Goal: Transaction & Acquisition: Purchase product/service

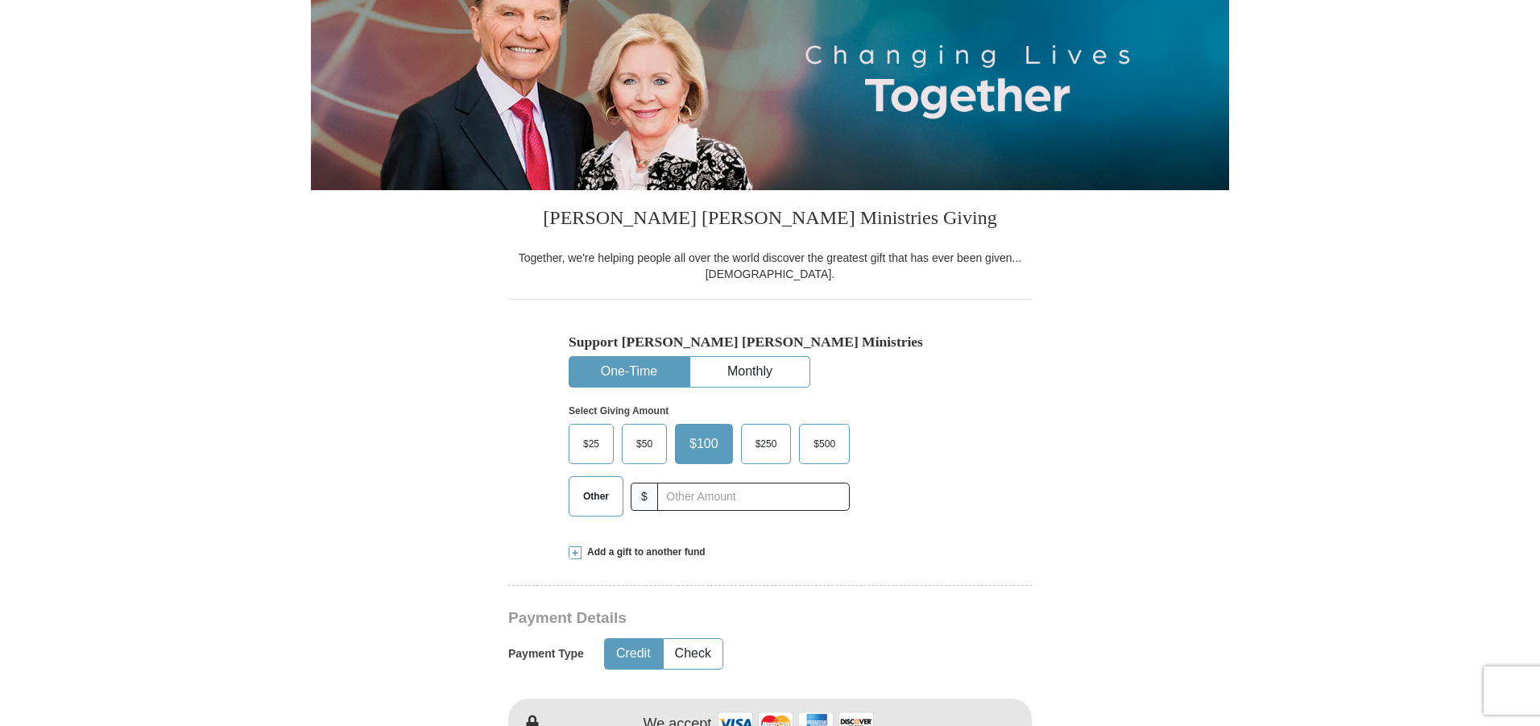
scroll to position [242, 0]
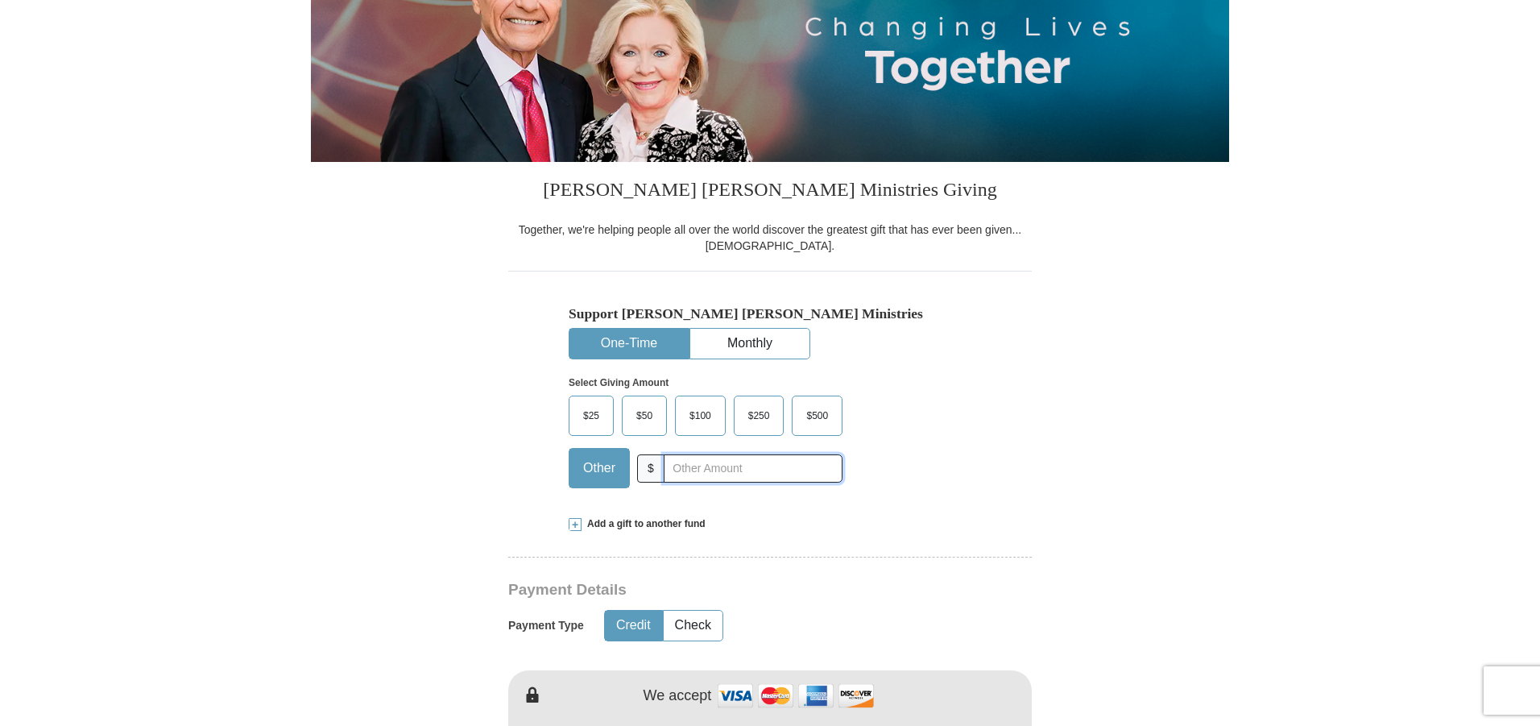
click at [684, 469] on input "text" at bounding box center [753, 468] width 179 height 28
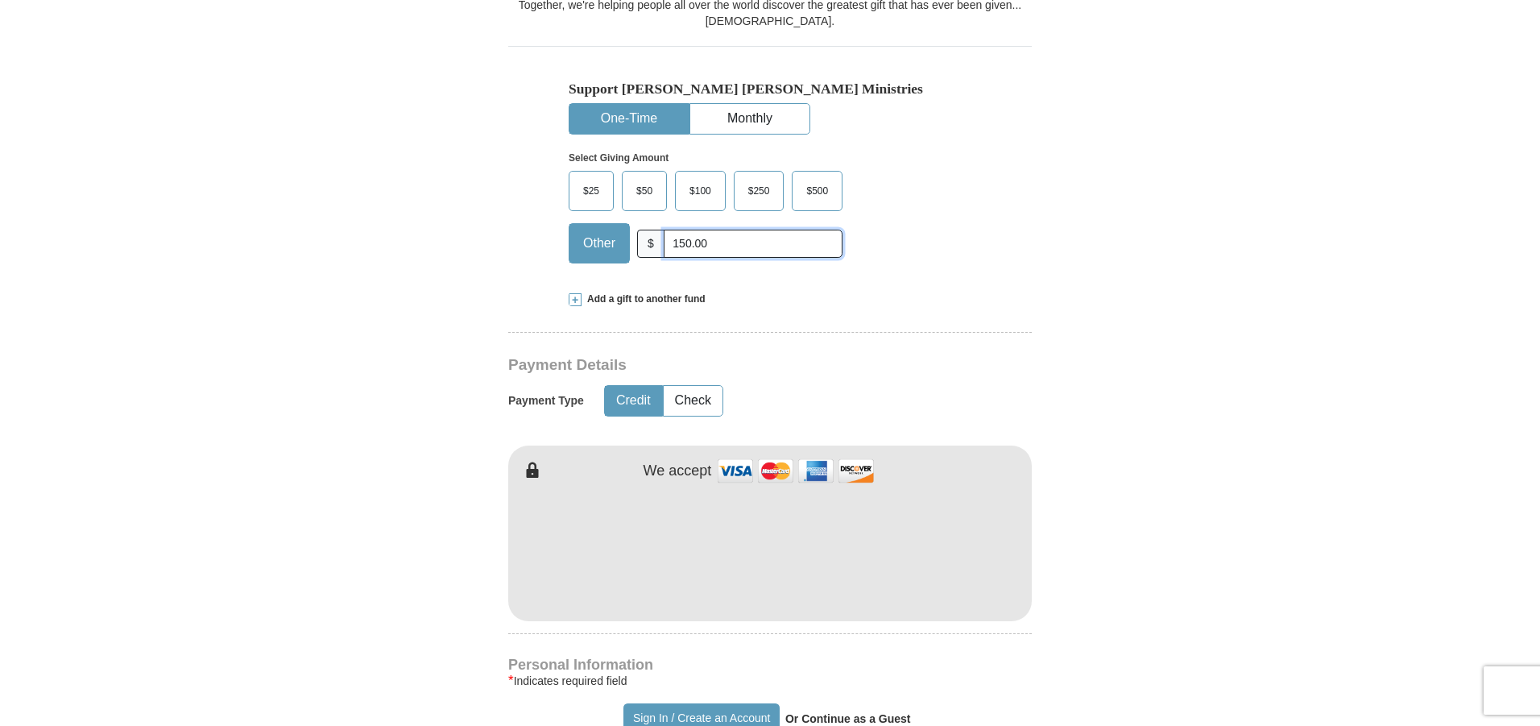
scroll to position [483, 0]
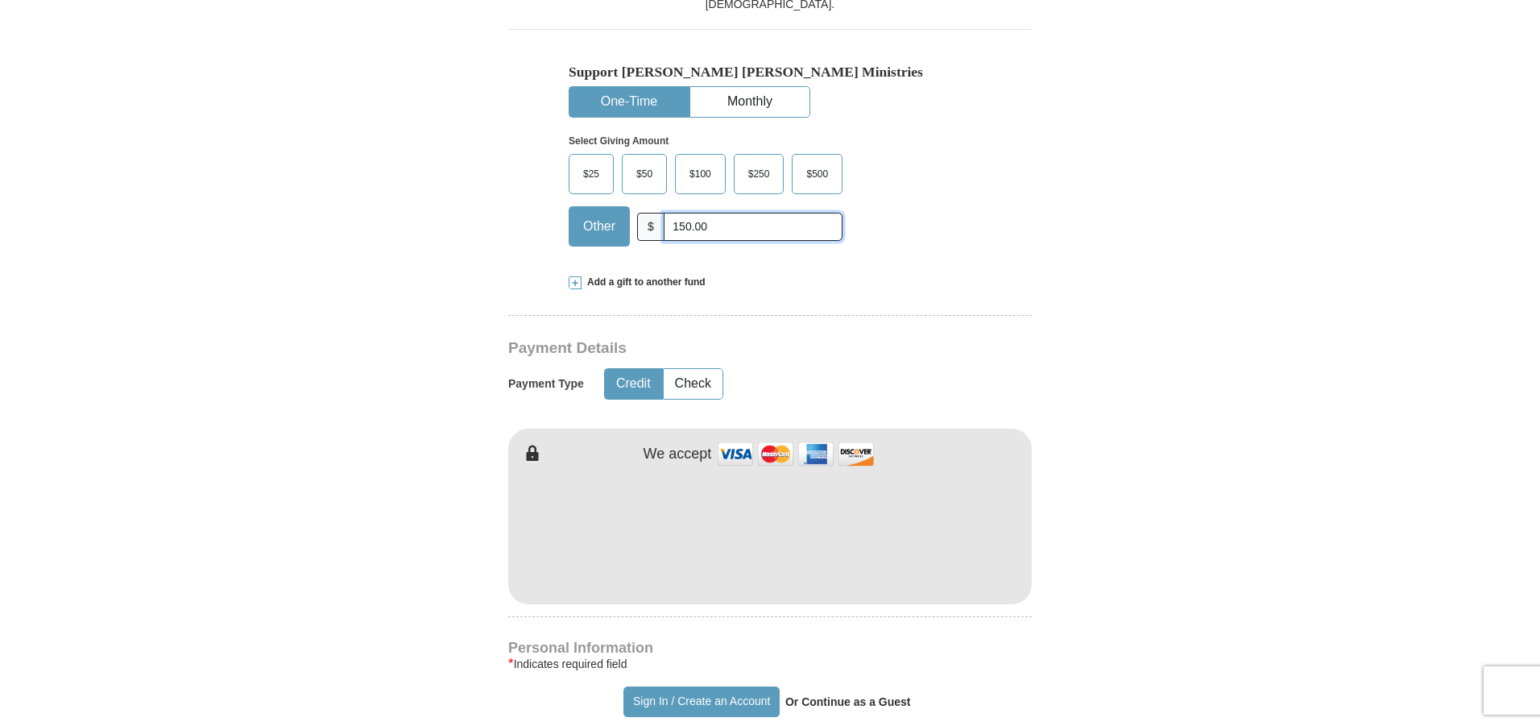
type input "150.00"
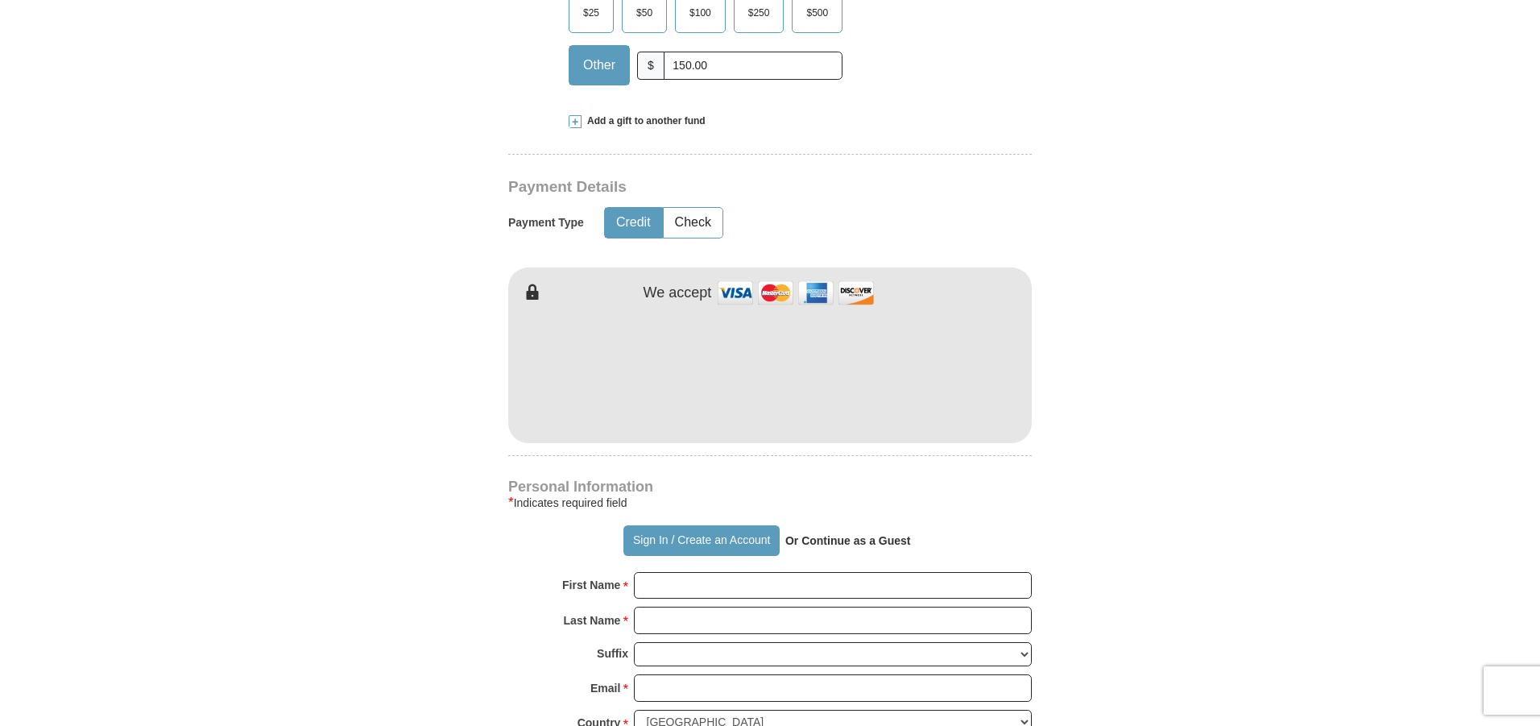
scroll to position [806, 0]
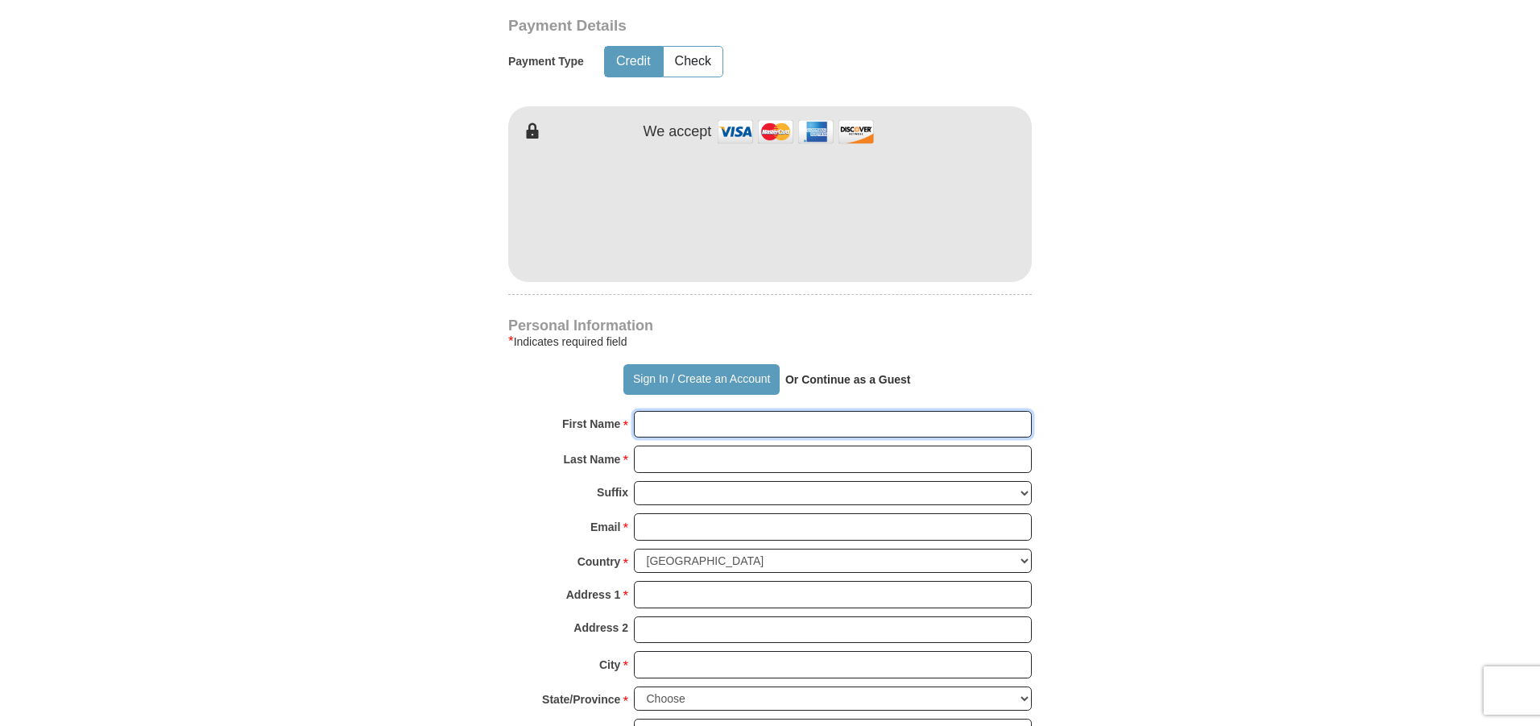
click at [675, 433] on input "First Name *" at bounding box center [833, 424] width 398 height 27
type input "[PERSON_NAME]"
click at [695, 462] on input "Last Name *" at bounding box center [833, 459] width 398 height 27
type input "[PERSON_NAME]"
click at [699, 530] on input "Email *" at bounding box center [833, 526] width 398 height 27
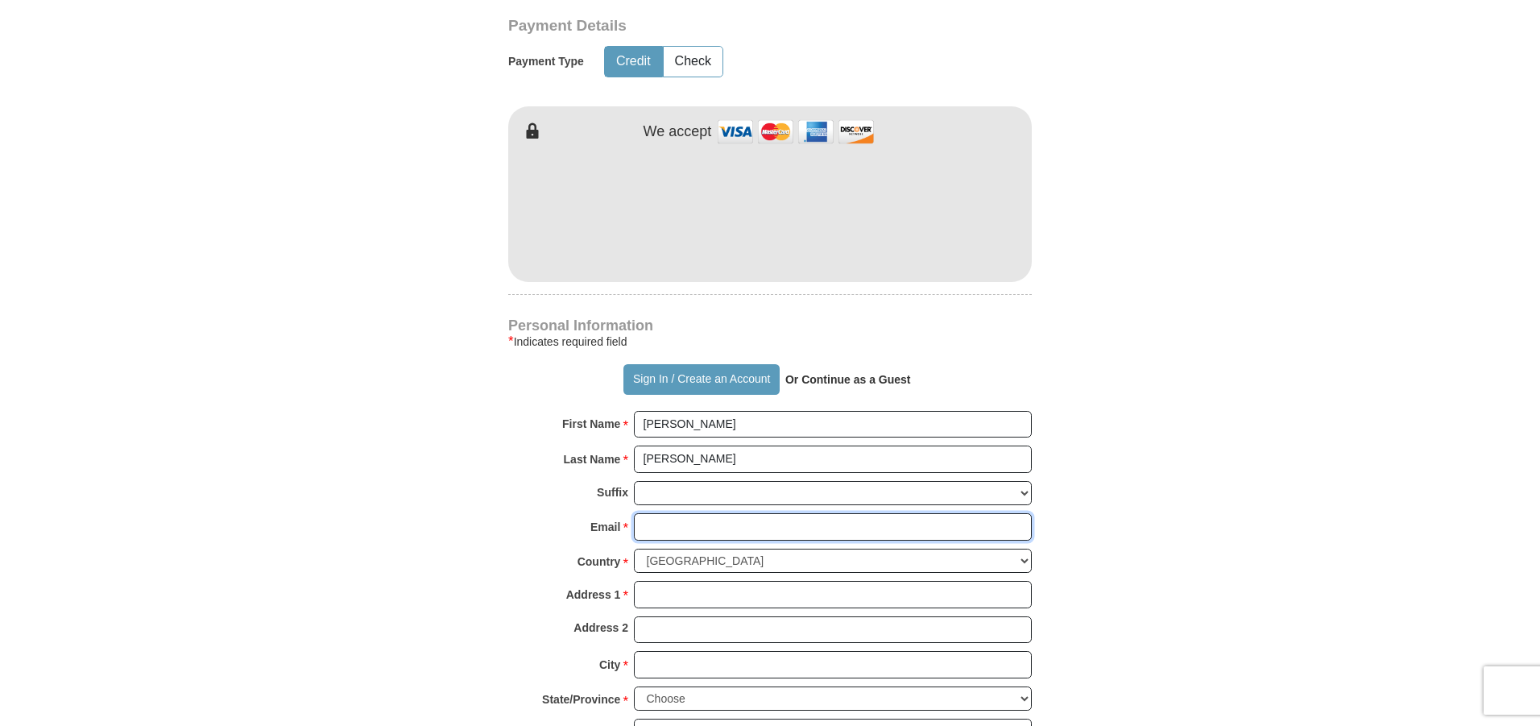
type input "[PERSON_NAME][EMAIL_ADDRESS][DOMAIN_NAME]"
type input "13941 LINCOLN ST NE STE 200"
type input "HAM LAKE"
select select "MN"
type input "55304-4677"
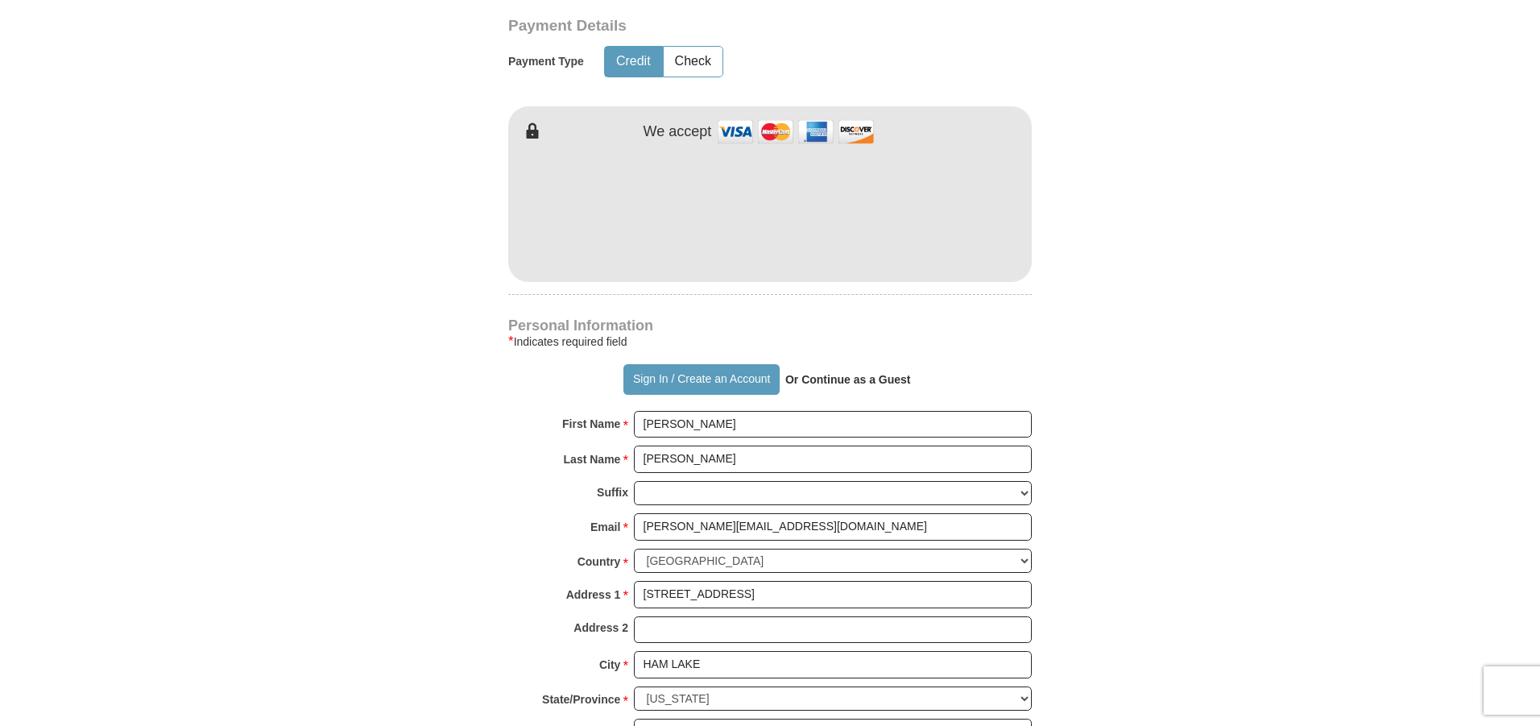
type input "7637804854"
drag, startPoint x: 823, startPoint y: 594, endPoint x: 629, endPoint y: 574, distance: 195.2
click at [629, 574] on div "Personal Information * Indicates required field Sign In / Create an Account Or …" at bounding box center [770, 558] width 524 height 478
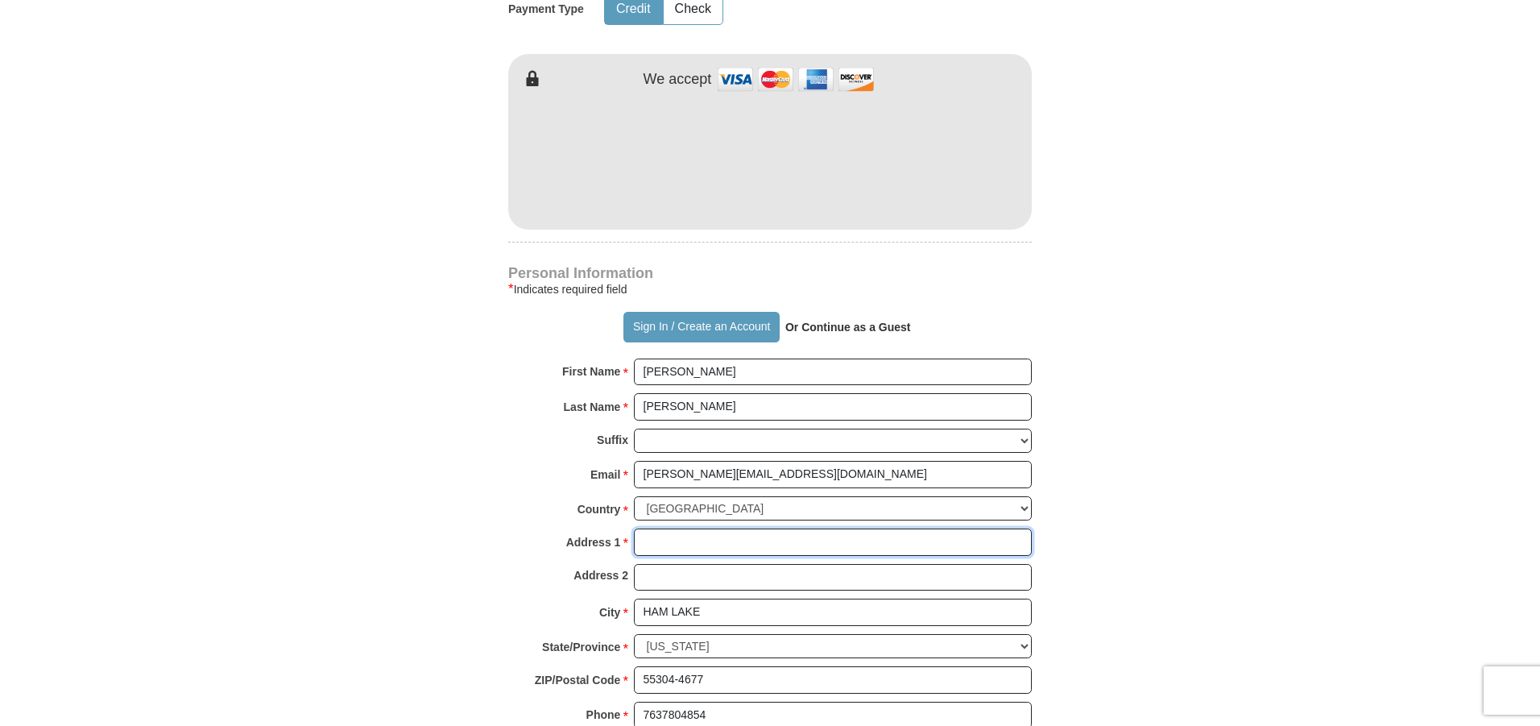
scroll to position [886, 0]
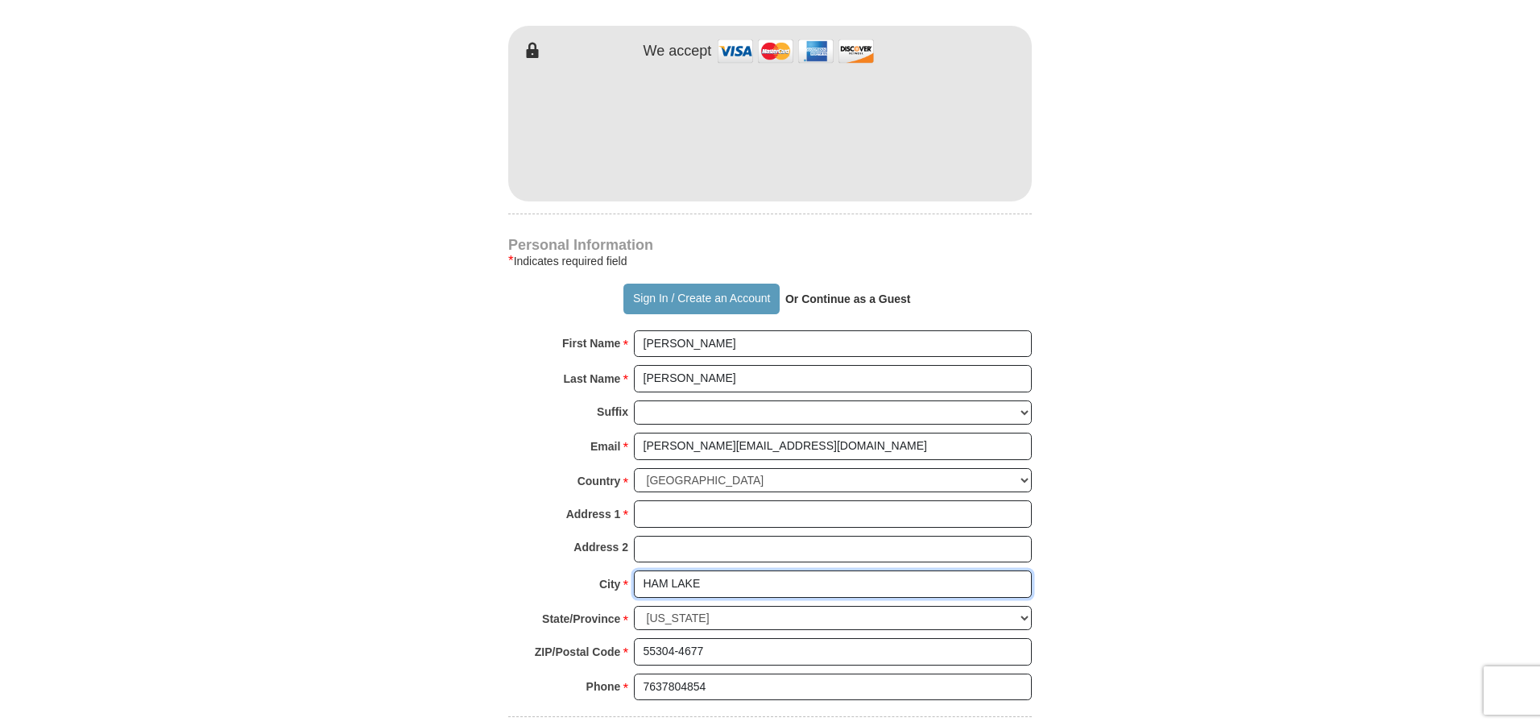
drag, startPoint x: 702, startPoint y: 584, endPoint x: 623, endPoint y: 579, distance: 79.1
click at [623, 579] on div "City * HAM LAKE Please enter City" at bounding box center [770, 587] width 524 height 35
drag, startPoint x: 704, startPoint y: 654, endPoint x: 584, endPoint y: 642, distance: 120.6
click at [604, 642] on div "ZIP/Postal Code * 55304-4677 No postal code? Click here. Please enter ZIP/Posta…" at bounding box center [770, 655] width 524 height 35
drag, startPoint x: 722, startPoint y: 688, endPoint x: 610, endPoint y: 685, distance: 112.0
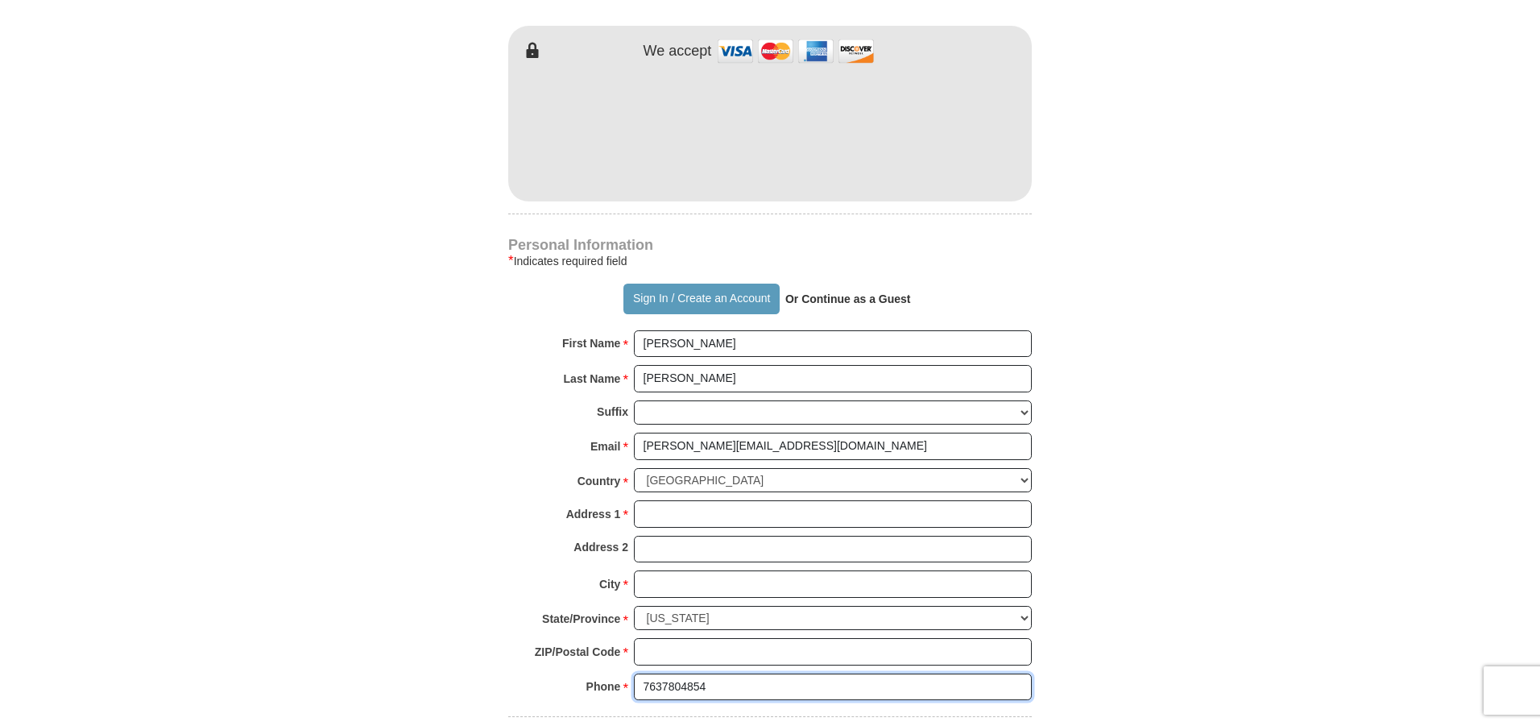
click at [622, 686] on div "Phone * * 7637804854 Please enter Phone Number Please enter Phone" at bounding box center [770, 691] width 524 height 35
click at [668, 512] on input "Address 1 *" at bounding box center [833, 513] width 398 height 27
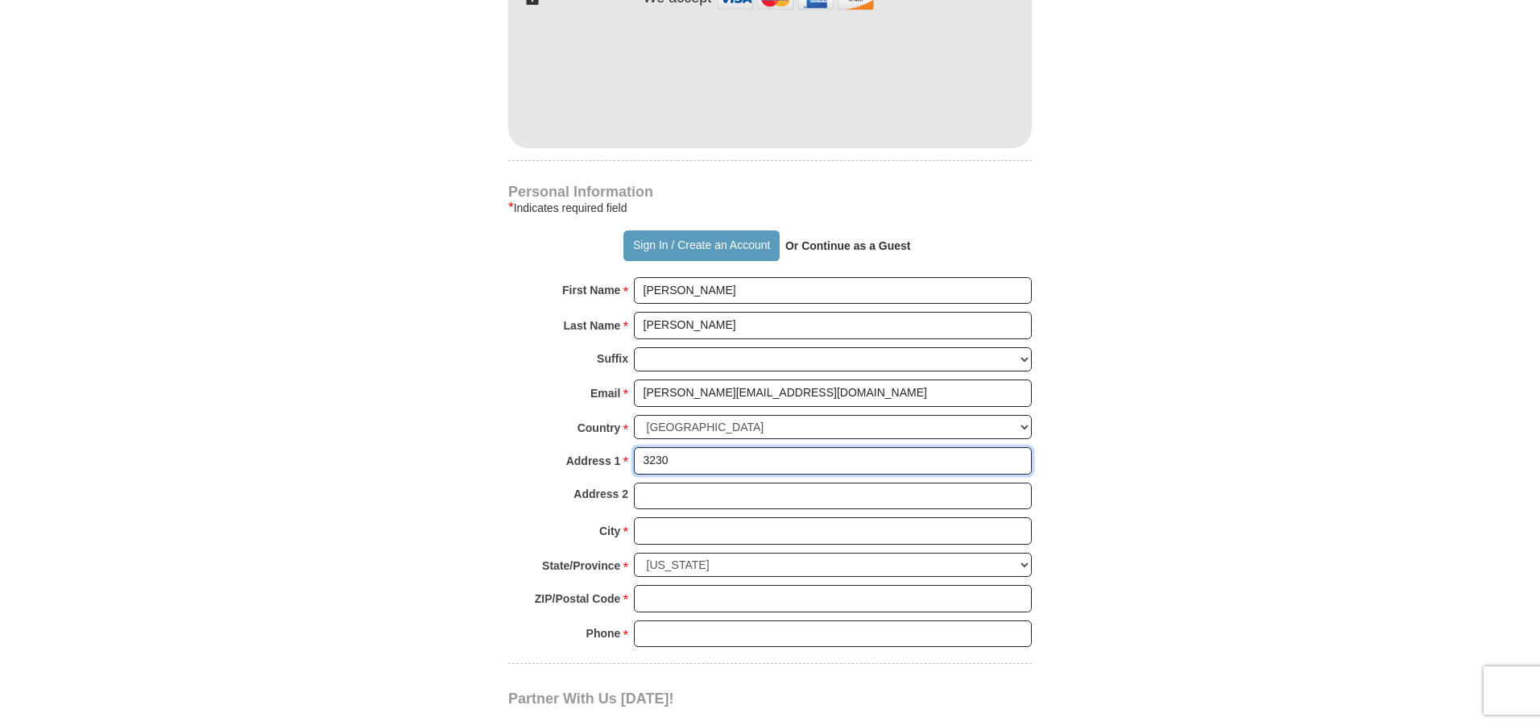
scroll to position [967, 0]
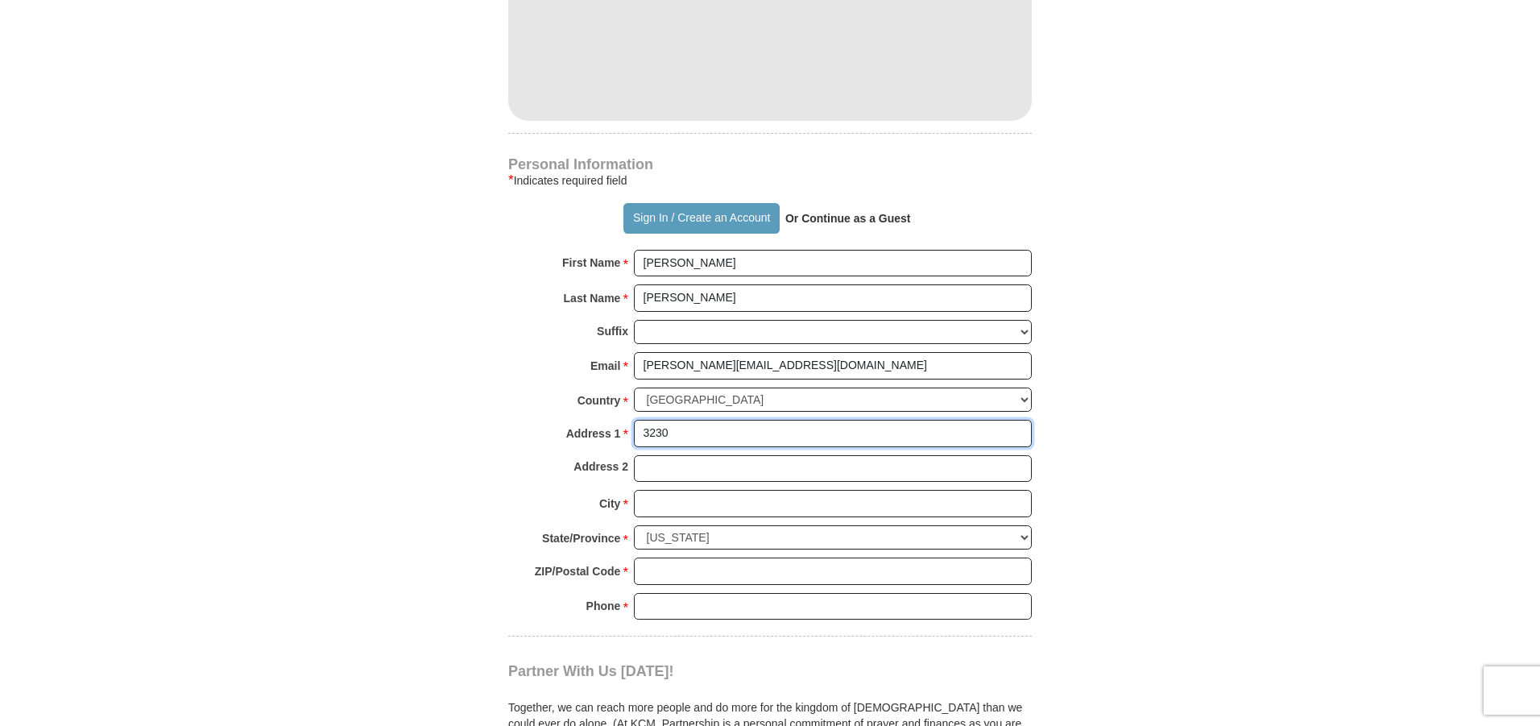
click at [682, 433] on input "3230" at bounding box center [833, 433] width 398 height 27
type input "[STREET_ADDRESS]"
click at [698, 502] on input "City *" at bounding box center [833, 503] width 398 height 27
type input "Andover"
click at [698, 538] on select "Choose Alabama Alaska American Samoa Arizona Arkansas Armed Forces Americas Arm…" at bounding box center [833, 537] width 398 height 25
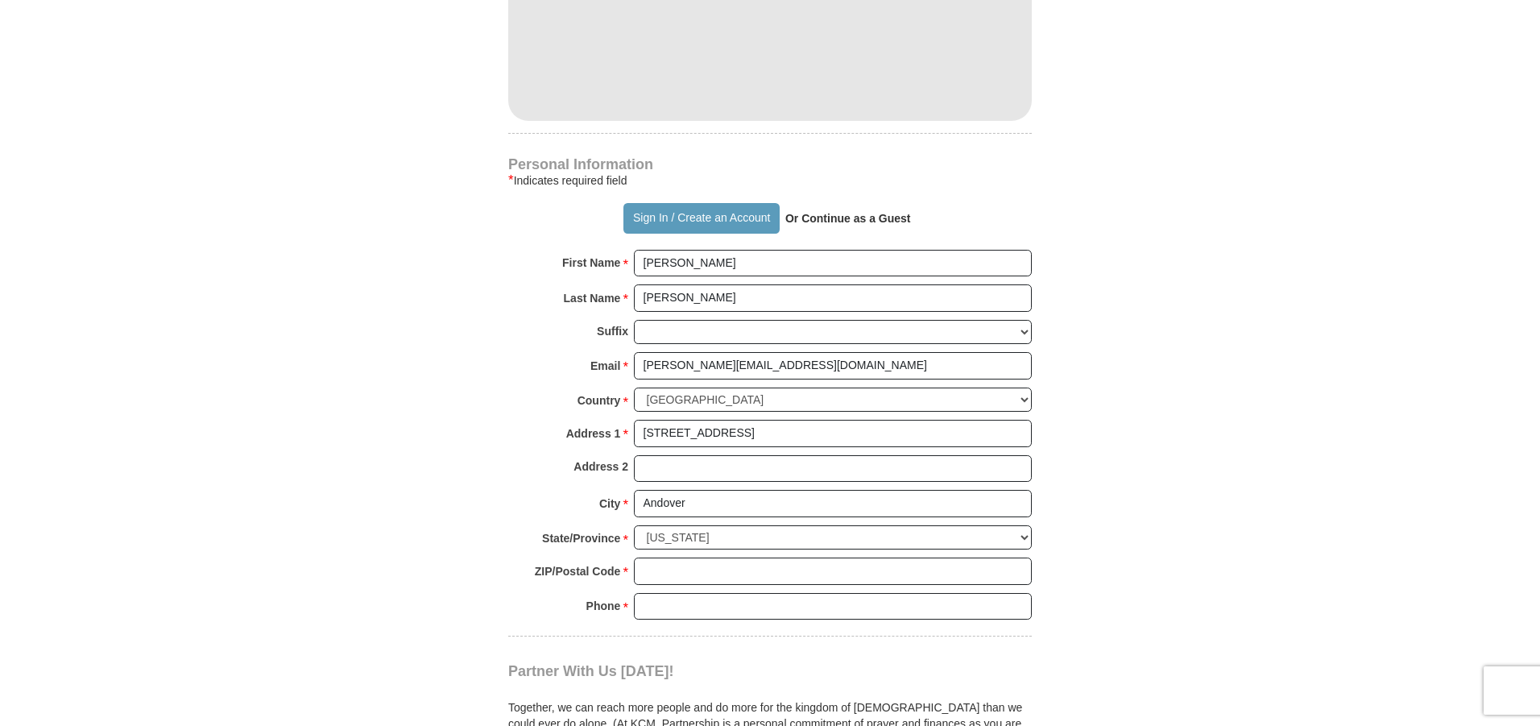
click at [466, 496] on form "Already have an account? Sign in for faster giving. Don't have an account? Crea…" at bounding box center [770, 86] width 918 height 1976
click at [657, 575] on input "ZIP/Postal Code *" at bounding box center [833, 571] width 398 height 27
type input "55304"
click at [654, 615] on input "Phone * *" at bounding box center [833, 606] width 398 height 27
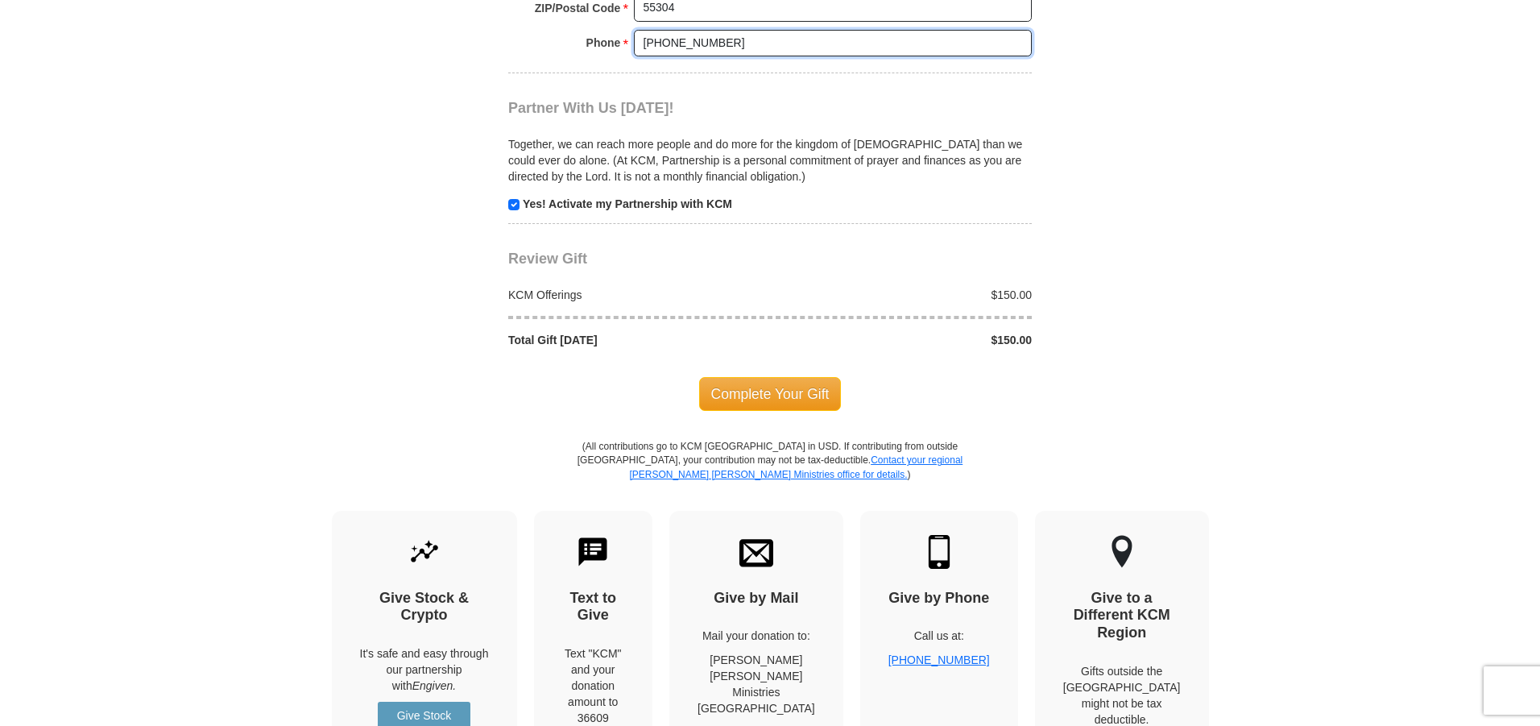
scroll to position [1531, 0]
type input "[PHONE_NUMBER]"
click at [757, 385] on span "Complete Your Gift" at bounding box center [770, 393] width 143 height 34
